Goal: Information Seeking & Learning: Check status

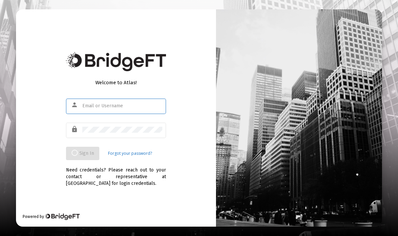
click at [130, 108] on input "text" at bounding box center [122, 105] width 80 height 5
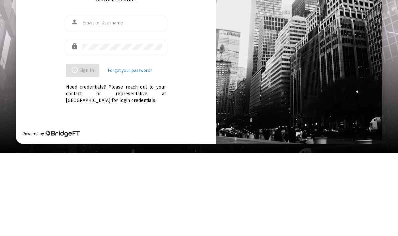
scroll to position [27, 0]
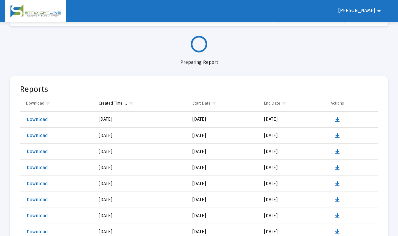
select select "View all"
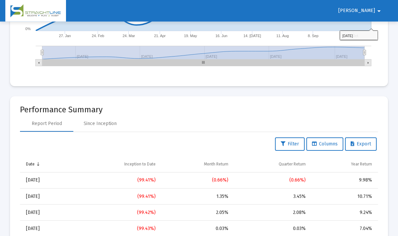
scroll to position [672, 0]
click at [371, 196] on div "10.71%" at bounding box center [343, 196] width 57 height 7
click at [293, 145] on span "Filter" at bounding box center [290, 144] width 18 height 6
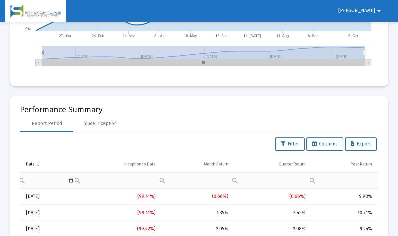
click at [366, 109] on mat-card-title "Performance Summary" at bounding box center [199, 109] width 358 height 7
click at [370, 196] on div "9.98%" at bounding box center [343, 196] width 57 height 7
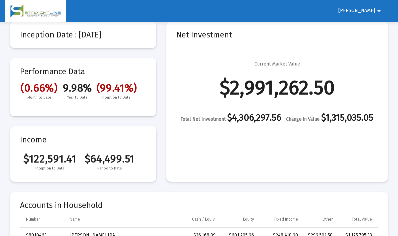
scroll to position [0, 0]
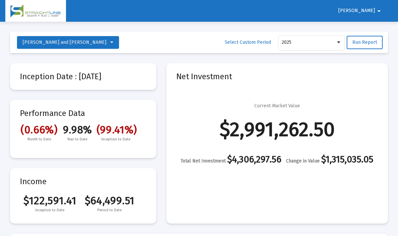
click at [387, 160] on mat-card "Net Investment Current Market Value $2,991,262.50 Total Net Investment $4,306,2…" at bounding box center [277, 143] width 222 height 160
click at [110, 45] on span at bounding box center [111, 42] width 3 height 6
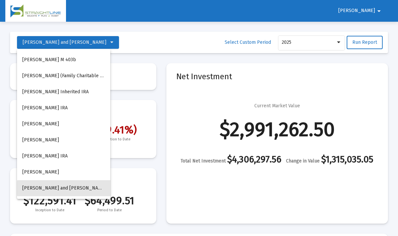
click at [84, 188] on span "[PERSON_NAME] and [PERSON_NAME]" at bounding box center [64, 188] width 84 height 6
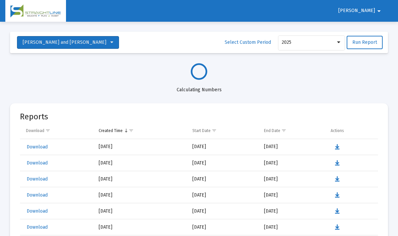
select select "View all"
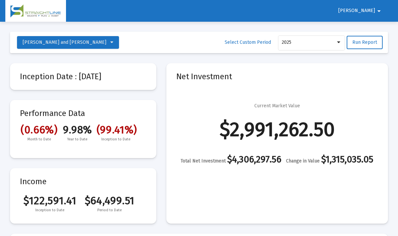
click at [373, 39] on span "Run Report" at bounding box center [365, 42] width 25 height 6
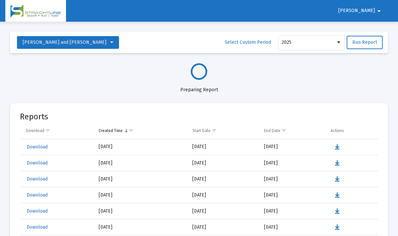
select select "View all"
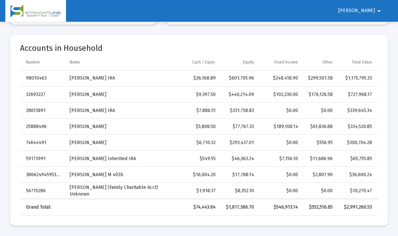
scroll to position [191, 0]
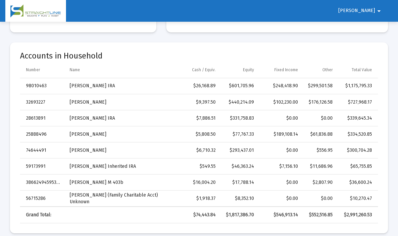
click at [112, 136] on td "[PERSON_NAME]" at bounding box center [121, 134] width 112 height 16
click at [41, 140] on td "25888496" at bounding box center [42, 134] width 45 height 16
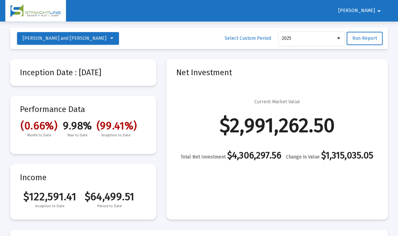
scroll to position [0, 0]
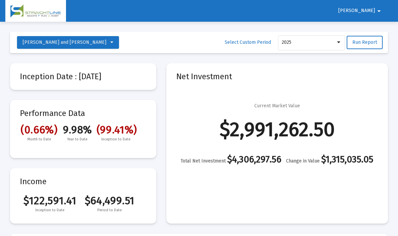
click at [97, 45] on button "[PERSON_NAME] and [PERSON_NAME]" at bounding box center [68, 42] width 102 height 13
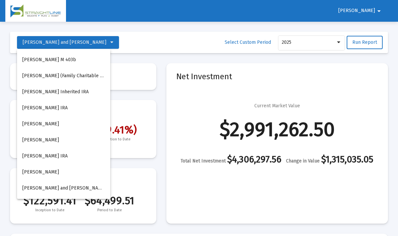
click at [68, 123] on button "[PERSON_NAME]" at bounding box center [63, 124] width 93 height 16
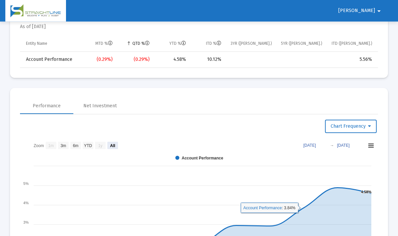
scroll to position [225, 0]
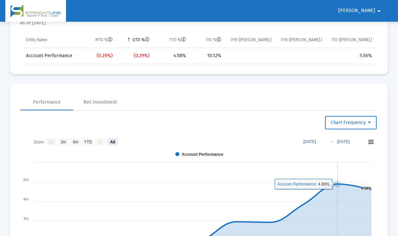
click at [340, 185] on icon at bounding box center [337, 183] width 7 height 7
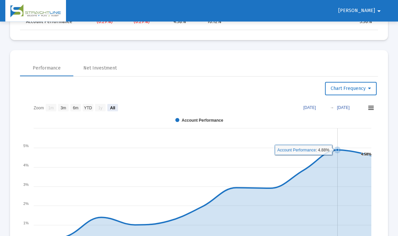
scroll to position [260, 0]
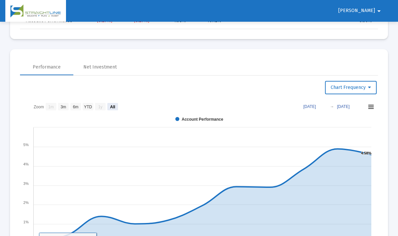
click at [37, 242] on icon at bounding box center [203, 196] width 338 height 94
click at [89, 108] on text "YTD" at bounding box center [88, 106] width 8 height 5
select select "View year to date"
type input "[DATE]"
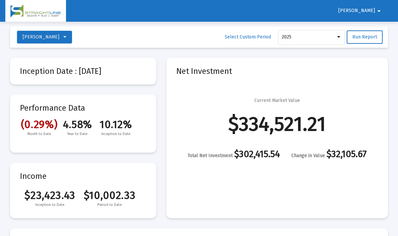
scroll to position [0, 0]
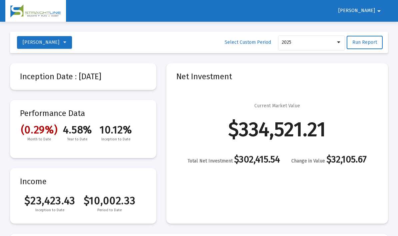
click at [66, 44] on icon at bounding box center [64, 42] width 3 height 5
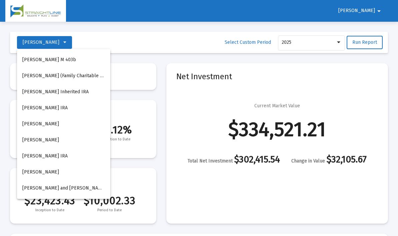
click at [69, 91] on button "[PERSON_NAME] Inherited IRA" at bounding box center [63, 92] width 93 height 16
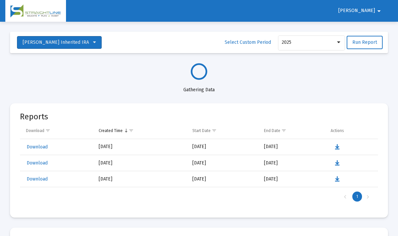
select select "View all"
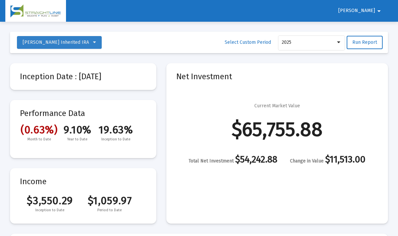
click at [88, 45] on button "[PERSON_NAME] Inherited IRA" at bounding box center [59, 42] width 85 height 13
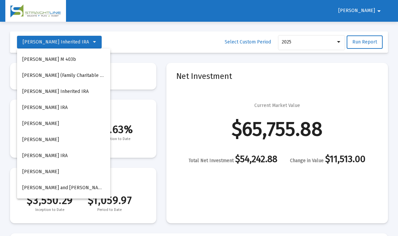
scroll to position [2, 0]
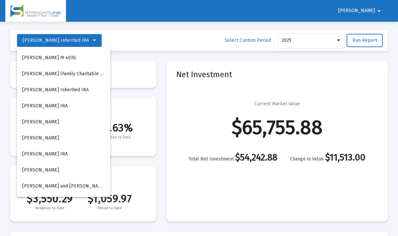
click at [82, 139] on button "[PERSON_NAME]" at bounding box center [63, 138] width 93 height 16
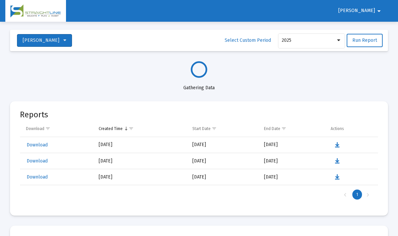
select select "View all"
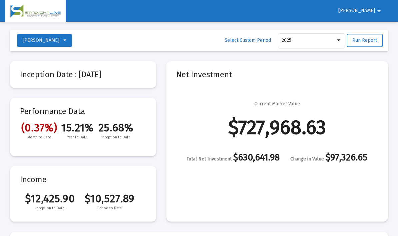
click at [63, 40] on icon at bounding box center [64, 40] width 3 height 5
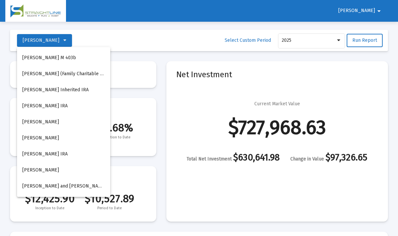
click at [70, 138] on button "[PERSON_NAME]" at bounding box center [63, 138] width 93 height 16
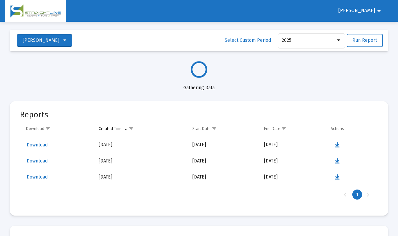
select select "View all"
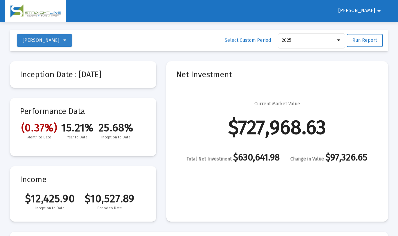
click at [62, 43] on span "[PERSON_NAME]" at bounding box center [45, 40] width 44 height 6
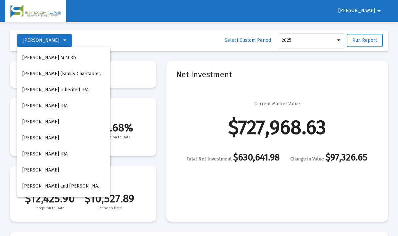
click at [71, 88] on button "[PERSON_NAME] Inherited IRA" at bounding box center [63, 90] width 93 height 16
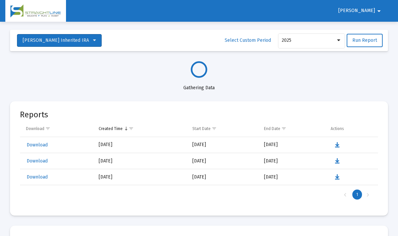
select select "View all"
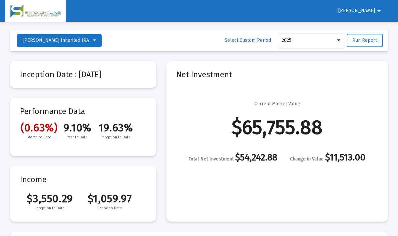
click at [93, 39] on icon at bounding box center [94, 40] width 3 height 5
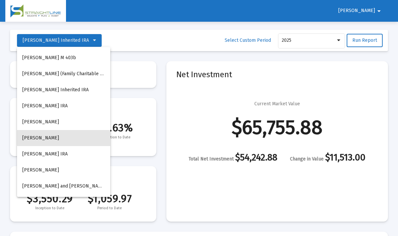
click at [72, 137] on button "[PERSON_NAME]" at bounding box center [63, 138] width 93 height 16
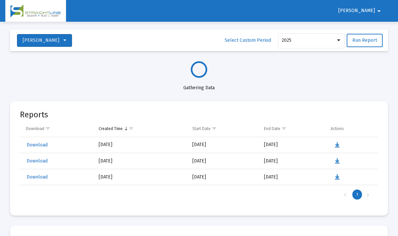
select select "View all"
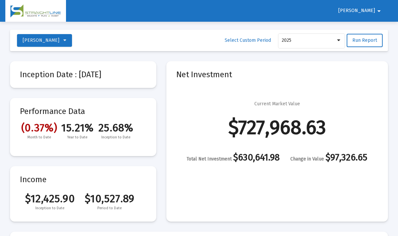
click at [63, 42] on icon at bounding box center [64, 40] width 3 height 5
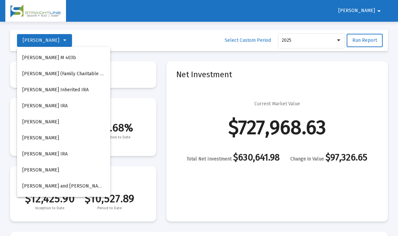
click at [149, 190] on div at bounding box center [199, 118] width 398 height 236
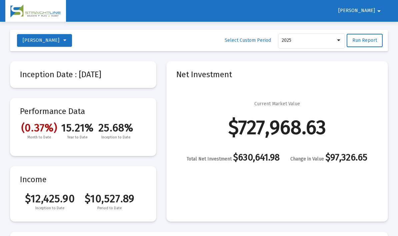
click at [68, 43] on button "[PERSON_NAME]" at bounding box center [44, 40] width 55 height 13
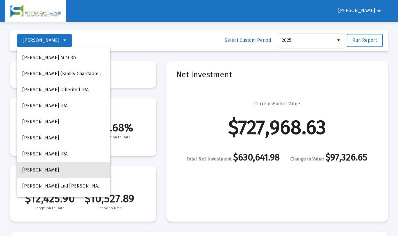
click at [61, 174] on button "[PERSON_NAME]" at bounding box center [63, 170] width 93 height 16
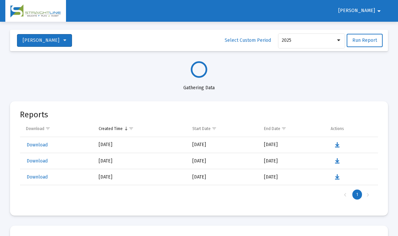
select select "View all"
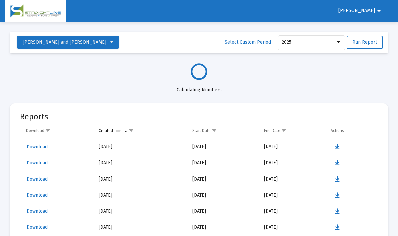
select select "View all"
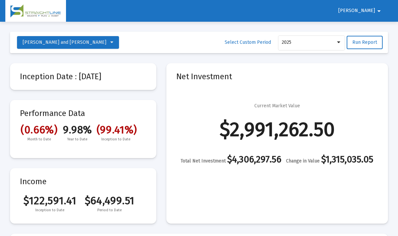
click at [110, 43] on icon at bounding box center [111, 42] width 3 height 5
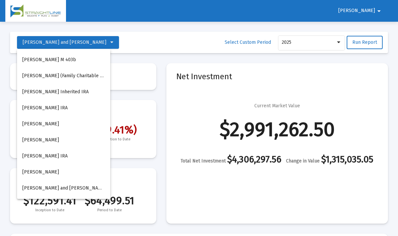
click at [59, 142] on button "[PERSON_NAME]" at bounding box center [63, 140] width 93 height 16
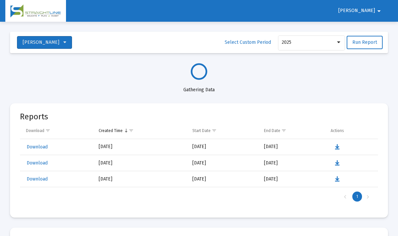
select select "View all"
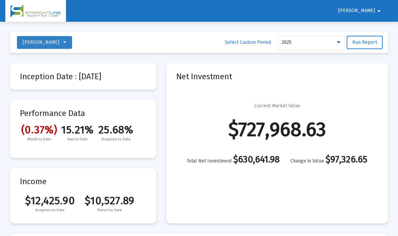
click at [63, 43] on icon at bounding box center [64, 42] width 3 height 5
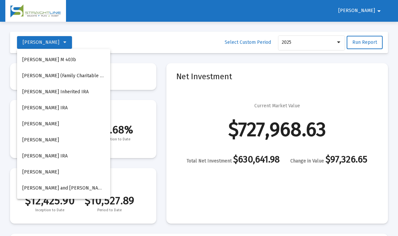
click at [59, 175] on button "[PERSON_NAME]" at bounding box center [63, 172] width 93 height 16
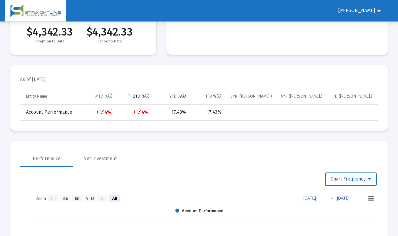
scroll to position [168, 0]
click at [78, 197] on text "6m" at bounding box center [78, 198] width 6 height 5
select select "View 6 months"
type input "[DATE]"
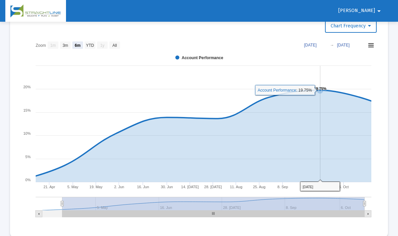
scroll to position [318, 0]
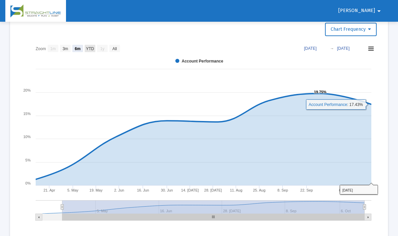
click at [92, 51] on rect at bounding box center [90, 48] width 11 height 7
select select "View year to date"
type input "[DATE]"
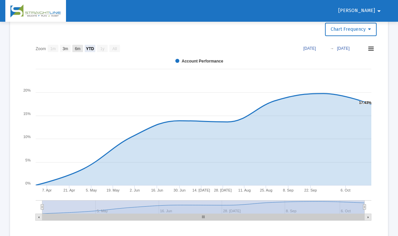
click at [80, 49] on text "6m" at bounding box center [78, 48] width 6 height 5
select select "View 6 months"
type input "[DATE]"
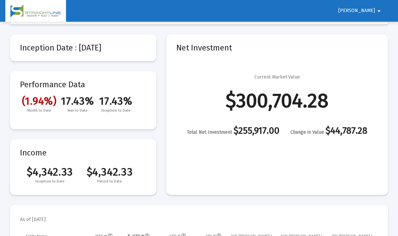
scroll to position [0, 0]
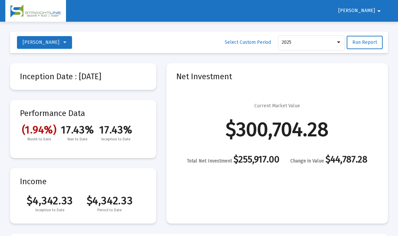
click at [63, 44] on icon at bounding box center [64, 42] width 3 height 5
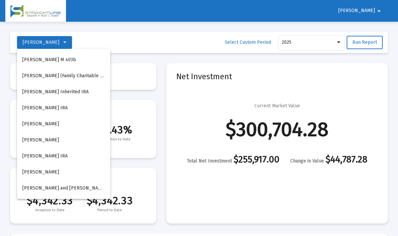
click at [56, 172] on button "[PERSON_NAME]" at bounding box center [63, 172] width 93 height 16
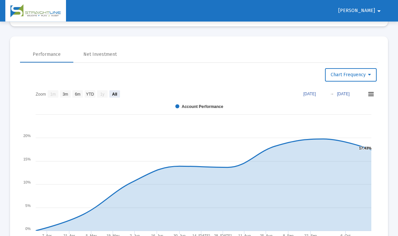
scroll to position [273, 0]
click at [81, 94] on rect at bounding box center [77, 93] width 11 height 7
select select "View 6 months"
type input "[DATE]"
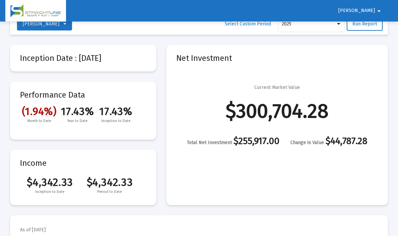
scroll to position [0, 0]
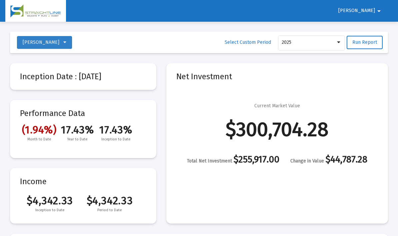
click at [63, 45] on icon at bounding box center [64, 42] width 3 height 5
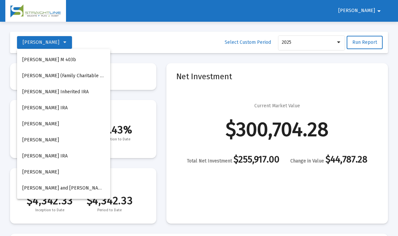
click at [78, 111] on button "[PERSON_NAME] IRA" at bounding box center [63, 108] width 93 height 16
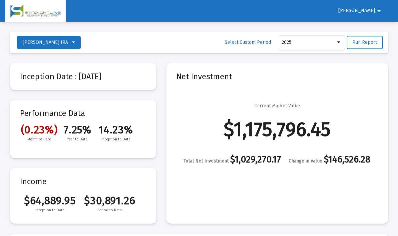
click at [77, 134] on span "7.25%" at bounding box center [77, 129] width 38 height 13
click at [79, 131] on span "7.25%" at bounding box center [77, 129] width 38 height 13
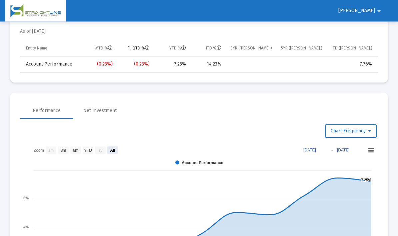
scroll to position [216, 0]
click at [88, 152] on text "YTD" at bounding box center [88, 150] width 8 height 5
select select "View year to date"
type input "[DATE]"
click at [76, 149] on text "6m" at bounding box center [76, 150] width 6 height 5
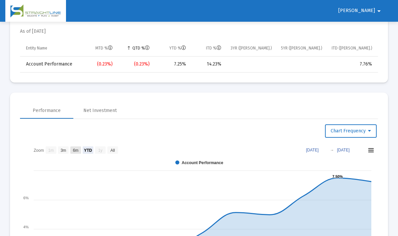
select select "View 6 months"
type input "[DATE]"
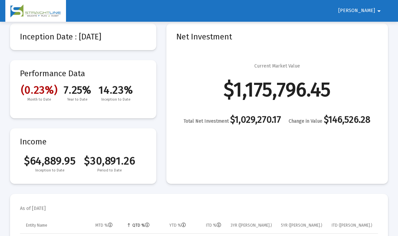
scroll to position [0, 0]
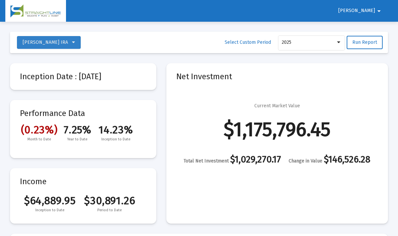
click at [75, 43] on span "[PERSON_NAME] IRA" at bounding box center [49, 42] width 52 height 6
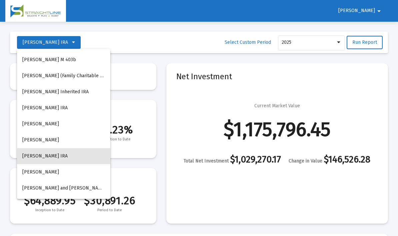
click at [75, 157] on button "[PERSON_NAME] IRA" at bounding box center [63, 156] width 93 height 16
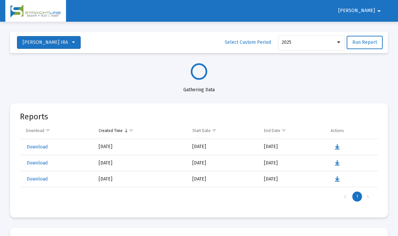
select select "View all"
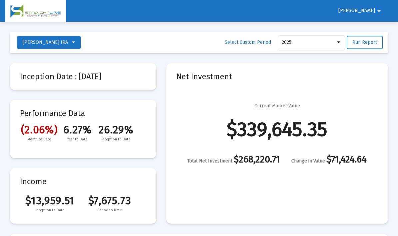
click at [75, 44] on span "[PERSON_NAME] IRA" at bounding box center [49, 42] width 52 height 6
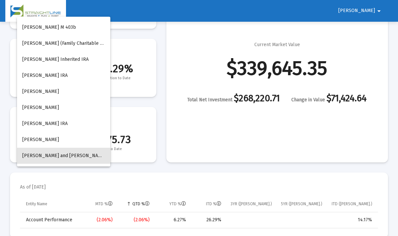
scroll to position [60, 0]
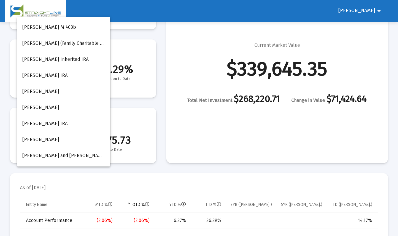
click at [54, 27] on button "[PERSON_NAME] M 403b" at bounding box center [63, 27] width 93 height 16
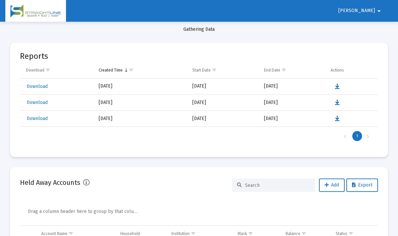
select select "View all"
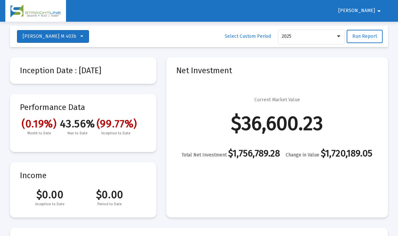
scroll to position [0, 0]
